Goal: Task Accomplishment & Management: Manage account settings

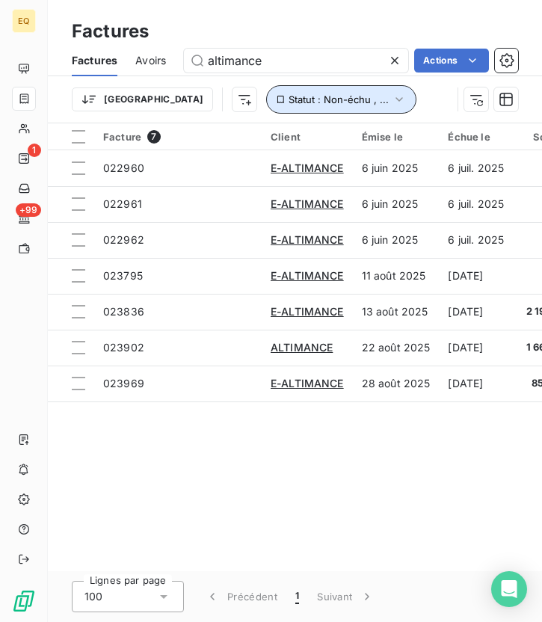
click at [288, 99] on span "Statut : Non-échu , ..." at bounding box center [338, 99] width 100 height 12
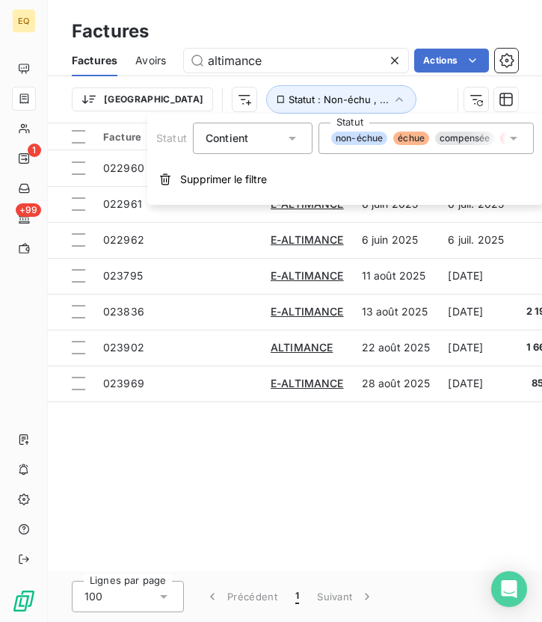
click at [463, 126] on div "non-échue échue compensée litige promesse de paiement recouvrement payée" at bounding box center [425, 138] width 215 height 31
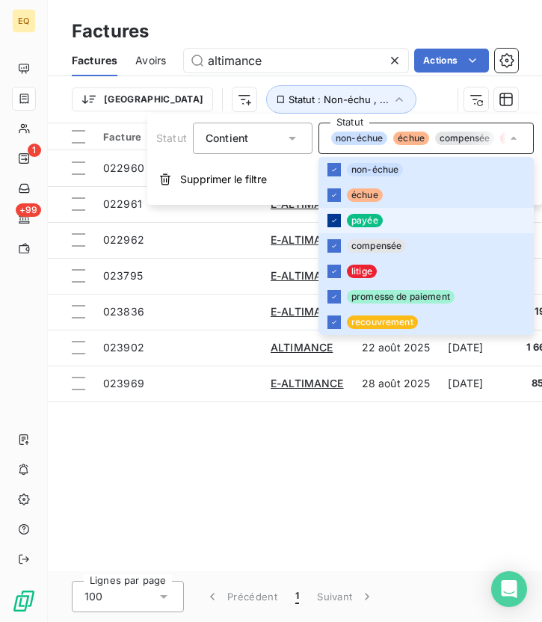
click at [335, 217] on icon at bounding box center [334, 220] width 9 height 9
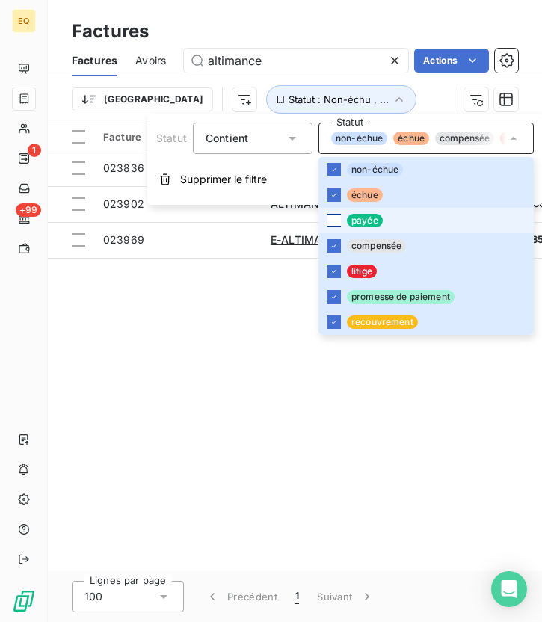
click at [321, 28] on div "Factures" at bounding box center [295, 31] width 494 height 27
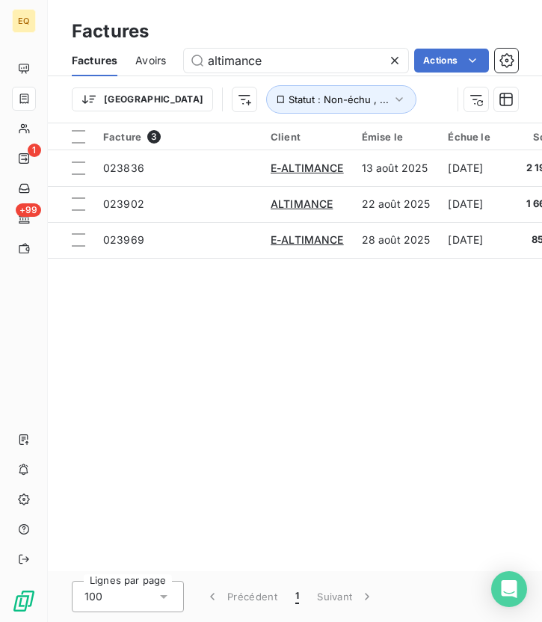
click at [392, 62] on icon at bounding box center [394, 60] width 7 height 7
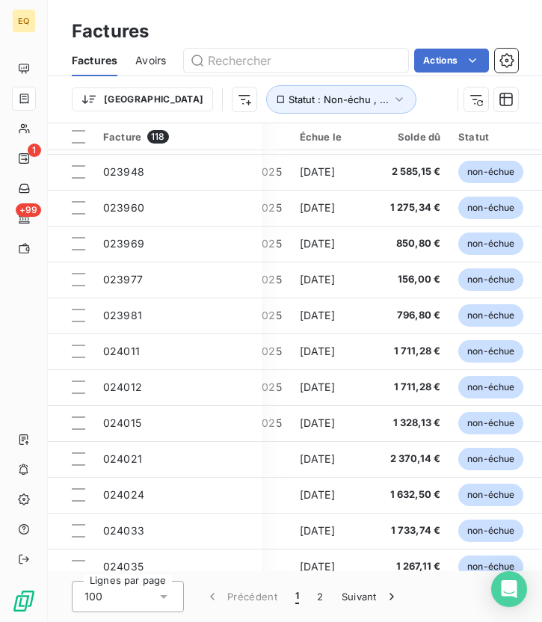
scroll to position [2791, 262]
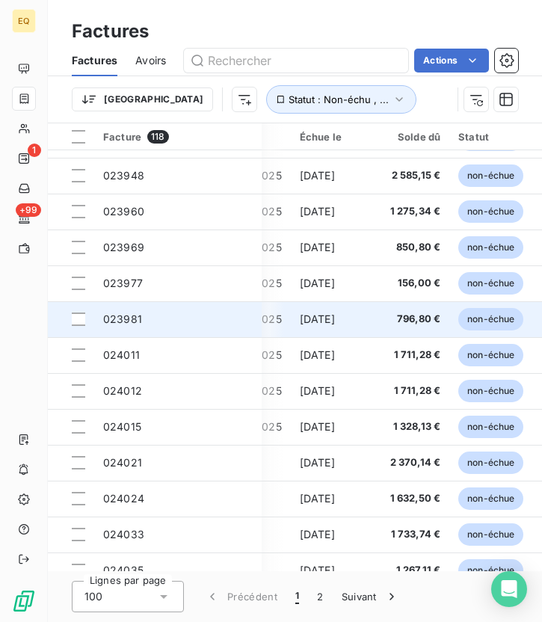
click at [132, 321] on span "023981" at bounding box center [122, 318] width 39 height 13
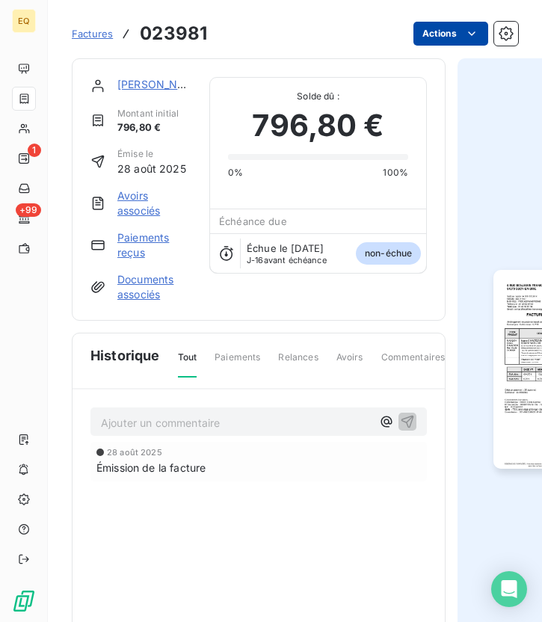
click at [458, 39] on html "EQ 1 +99 Factures 023981 Actions [PERSON_NAME] initial 796,80 € Émise le [DATE]…" at bounding box center [271, 311] width 542 height 622
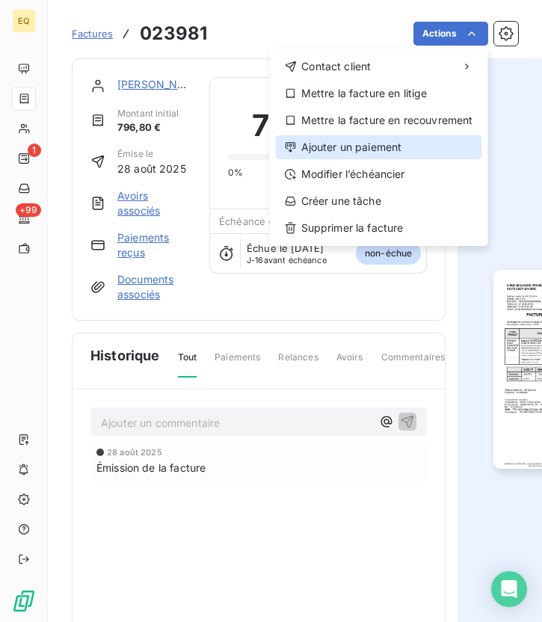
click at [348, 149] on div "Ajouter un paiement" at bounding box center [379, 147] width 206 height 24
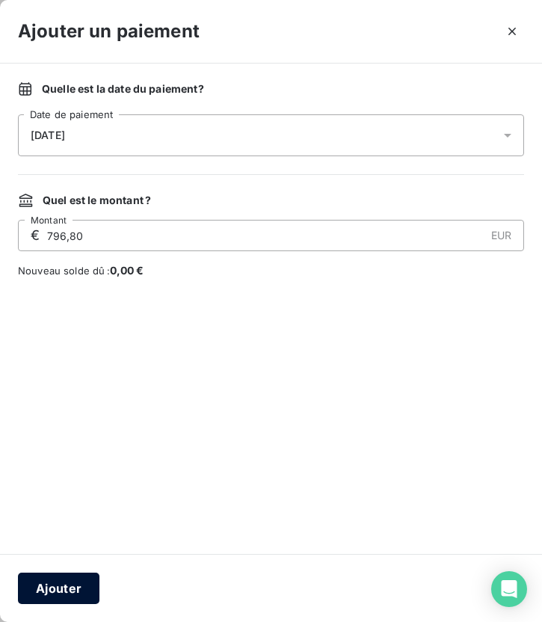
click at [72, 578] on button "Ajouter" at bounding box center [58, 587] width 81 height 31
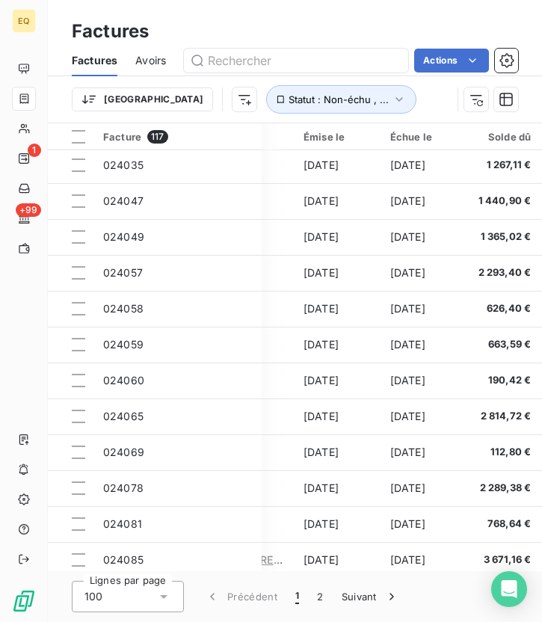
scroll to position [3173, 172]
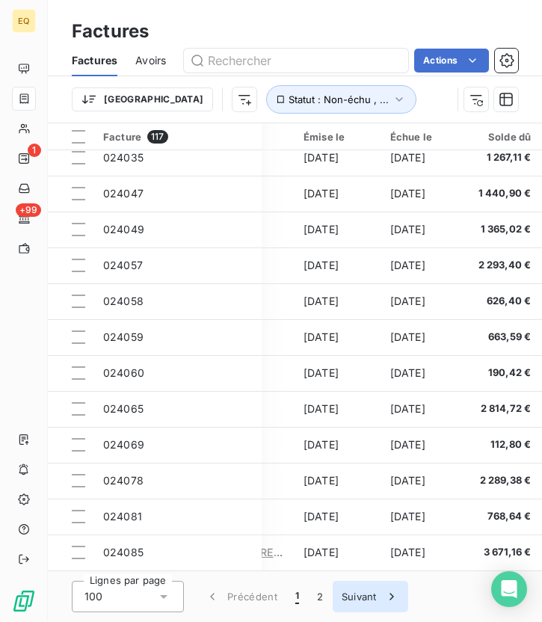
click at [353, 596] on button "Suivant" at bounding box center [370, 596] width 75 height 31
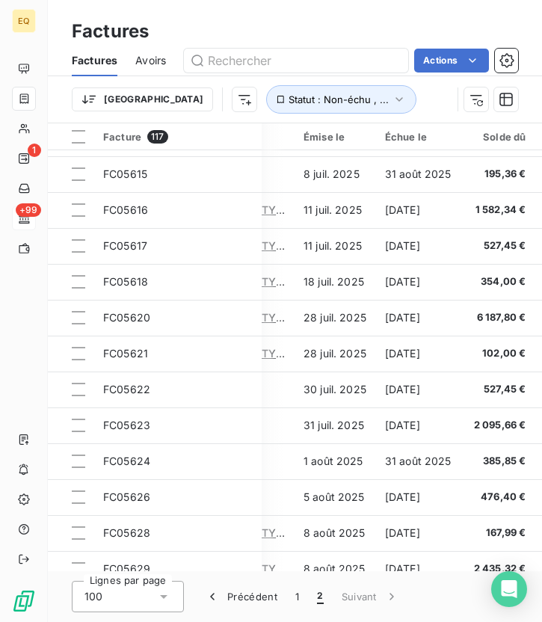
scroll to position [195, 172]
